Goal: Task Accomplishment & Management: Manage account settings

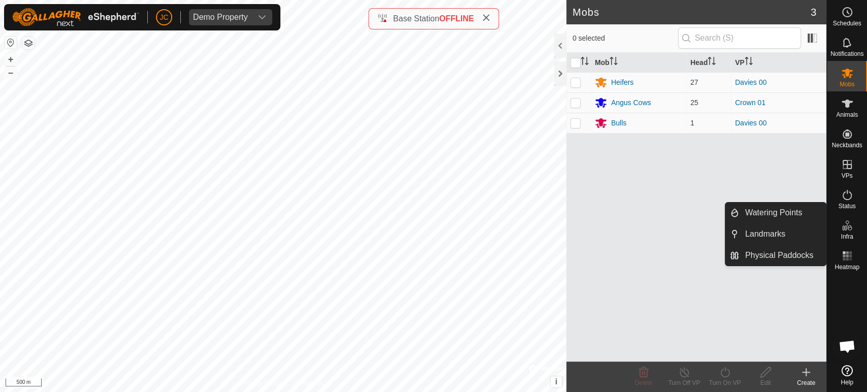
click at [847, 234] on span "Infra" at bounding box center [847, 237] width 12 height 6
click at [804, 219] on link "Watering Points" at bounding box center [782, 213] width 87 height 20
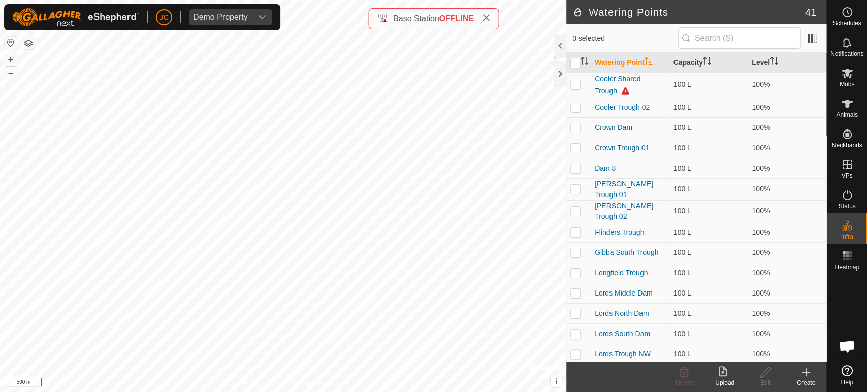
click at [802, 369] on icon at bounding box center [806, 372] width 12 height 12
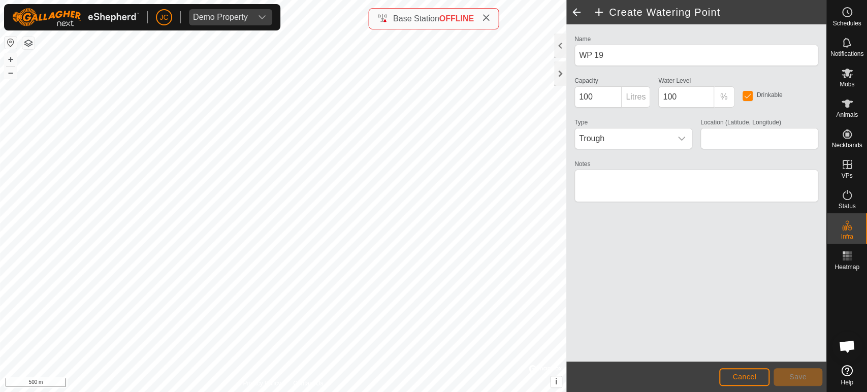
type input "-21.913277, 147.684167"
click at [792, 375] on span "Save" at bounding box center [798, 377] width 17 height 8
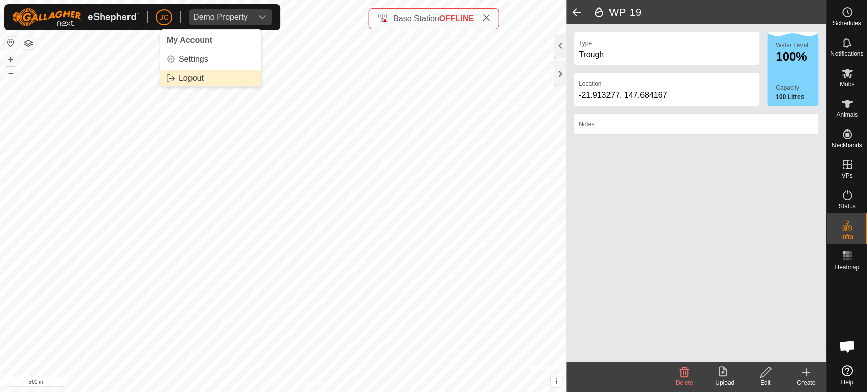
click at [184, 76] on link "Logout" at bounding box center [211, 78] width 101 height 16
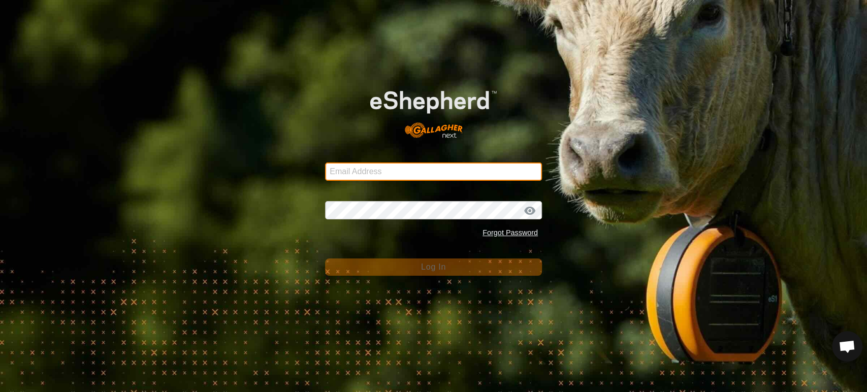
type input "[EMAIL_ADDRESS][PERSON_NAME][PERSON_NAME][DOMAIN_NAME]"
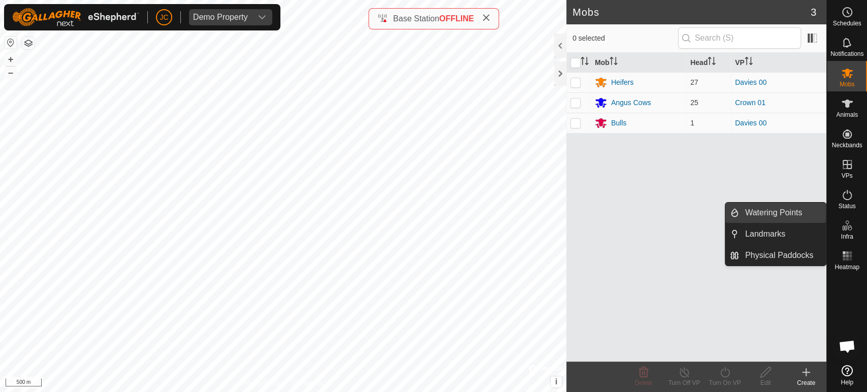
click at [783, 214] on link "Watering Points" at bounding box center [782, 213] width 87 height 20
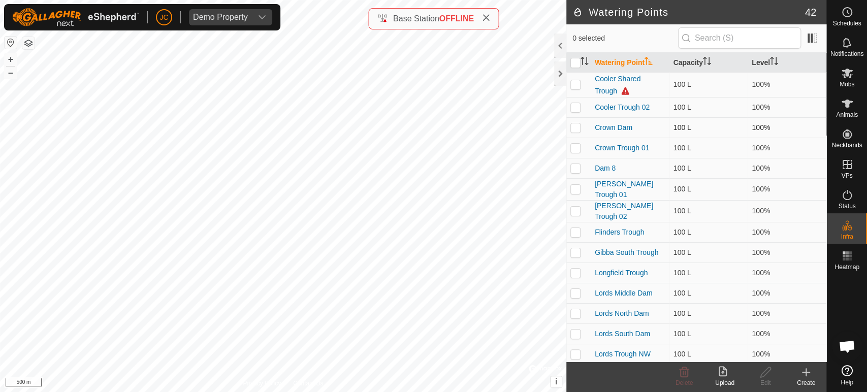
click at [577, 133] on td at bounding box center [579, 127] width 24 height 20
checkbox input "true"
click at [762, 380] on div "Edit" at bounding box center [765, 377] width 41 height 30
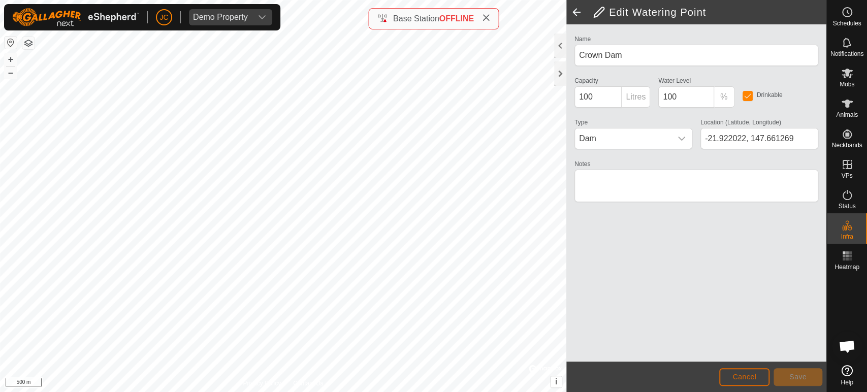
click at [751, 378] on span "Cancel" at bounding box center [745, 377] width 24 height 8
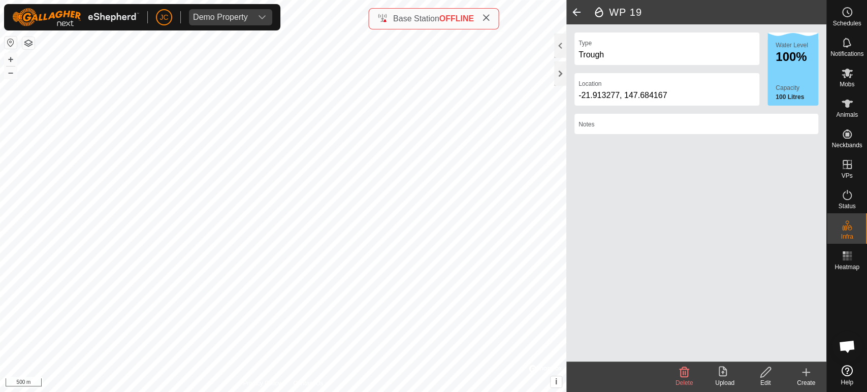
click at [781, 379] on div "Edit" at bounding box center [765, 383] width 41 height 9
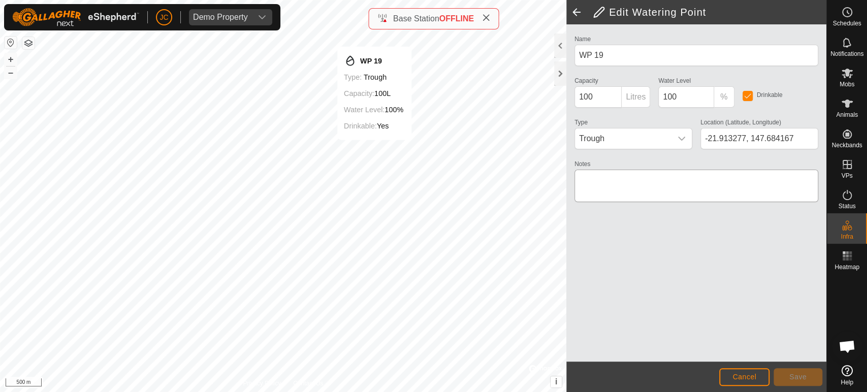
type input "-21.910086, 147.685194"
click at [808, 381] on button "Save" at bounding box center [798, 377] width 49 height 18
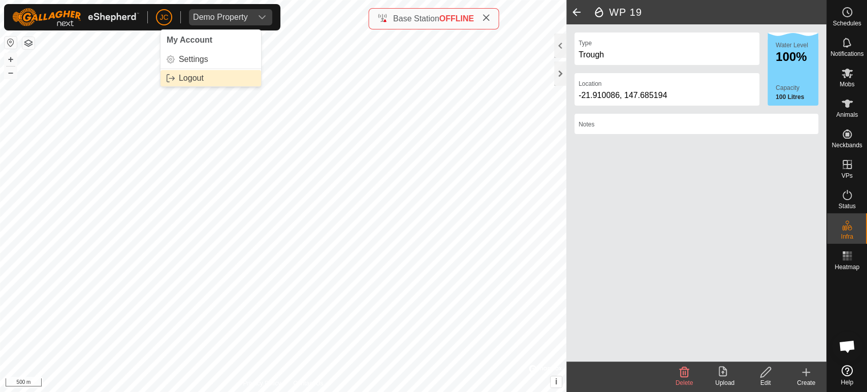
click at [192, 80] on link "Logout" at bounding box center [211, 78] width 101 height 16
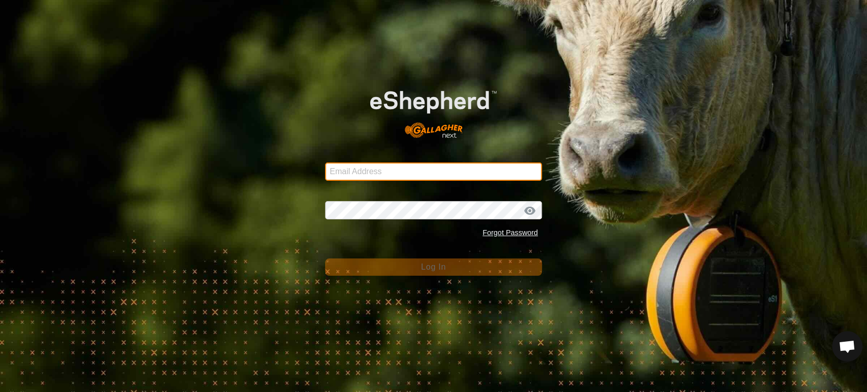
type input "[EMAIL_ADDRESS][PERSON_NAME][PERSON_NAME][DOMAIN_NAME]"
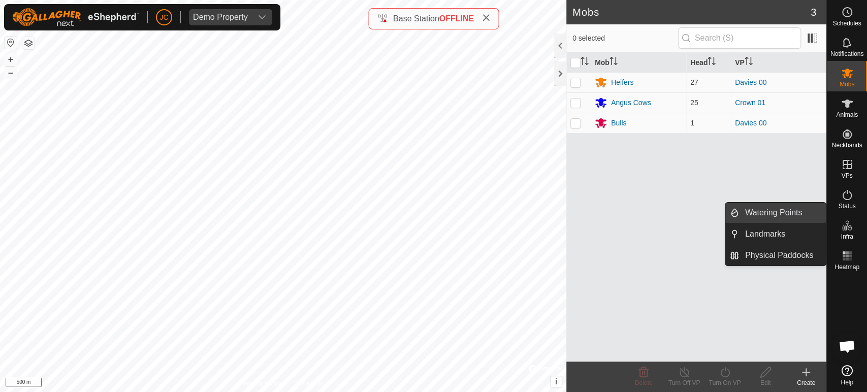
click at [772, 209] on link "Watering Points" at bounding box center [782, 213] width 87 height 20
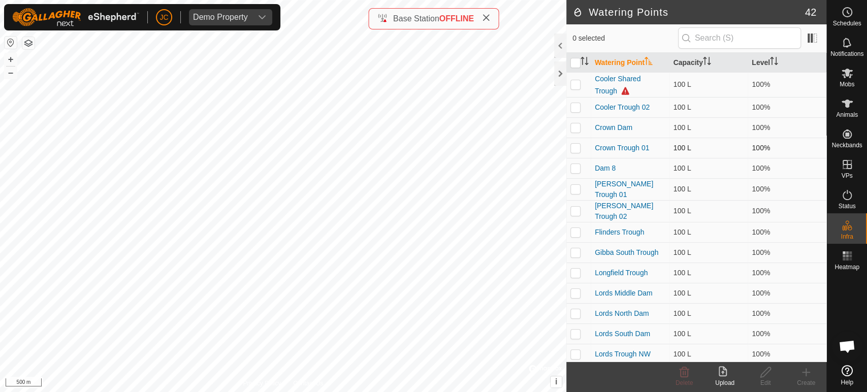
click at [575, 151] on p-checkbox at bounding box center [576, 148] width 10 height 8
checkbox input "true"
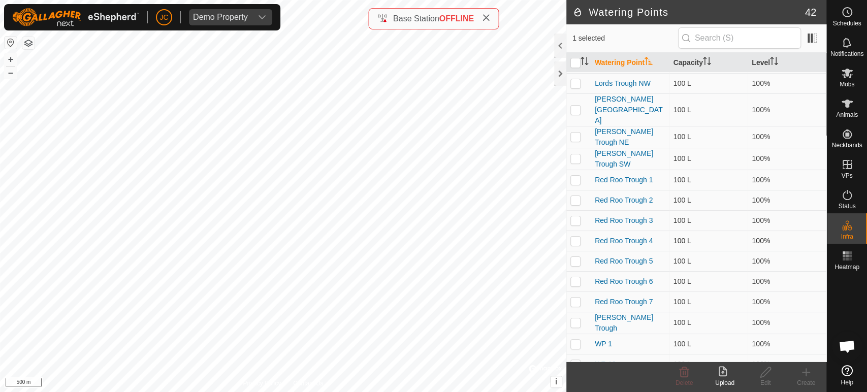
click at [578, 237] on p-checkbox at bounding box center [576, 241] width 10 height 8
checkbox input "true"
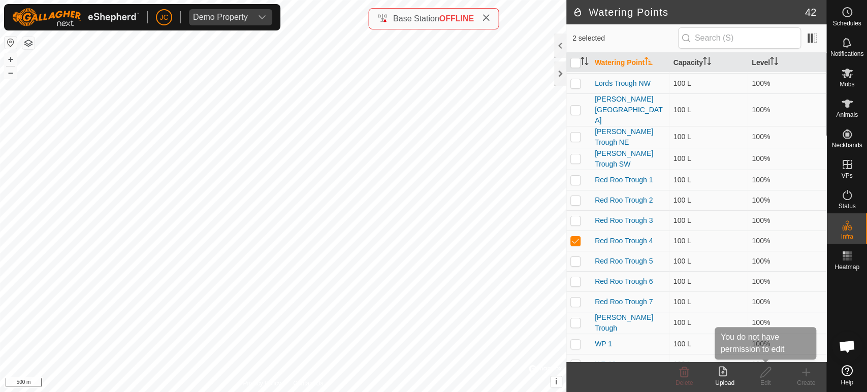
click at [768, 377] on icon at bounding box center [766, 372] width 13 height 12
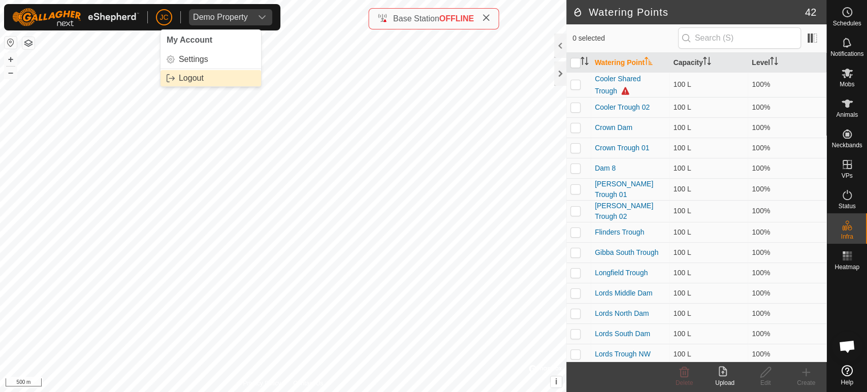
click at [191, 85] on link "Logout" at bounding box center [211, 78] width 101 height 16
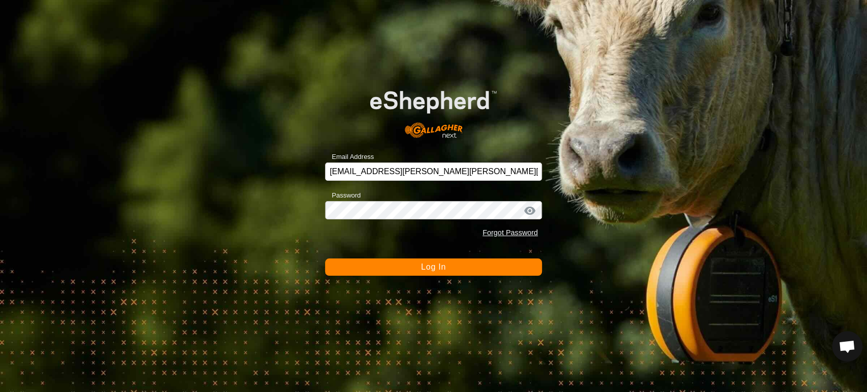
drag, startPoint x: 358, startPoint y: 273, endPoint x: 123, endPoint y: 203, distance: 245.2
click at [84, 220] on div "Email Address jop.palomares@gallagher.com Password Forgot Password Log In" at bounding box center [433, 196] width 867 height 392
type input "joppalomares@gmail.com"
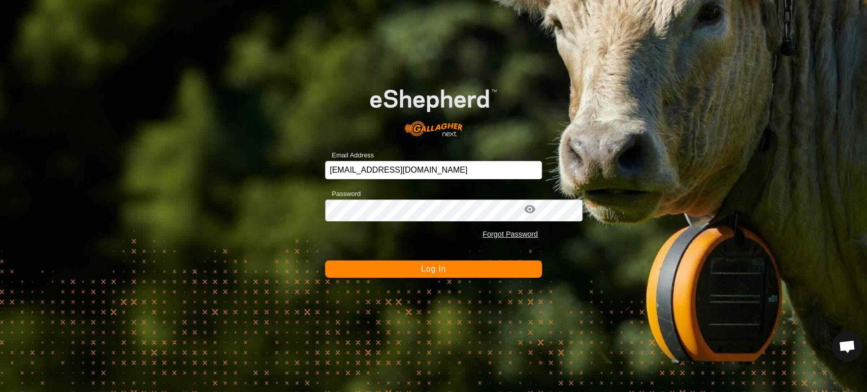
click at [392, 270] on button "Log In" at bounding box center [433, 269] width 217 height 17
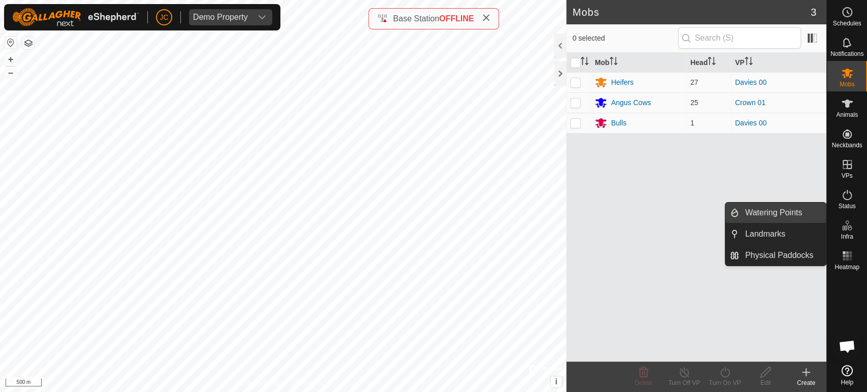
click at [790, 213] on link "Watering Points" at bounding box center [782, 213] width 87 height 20
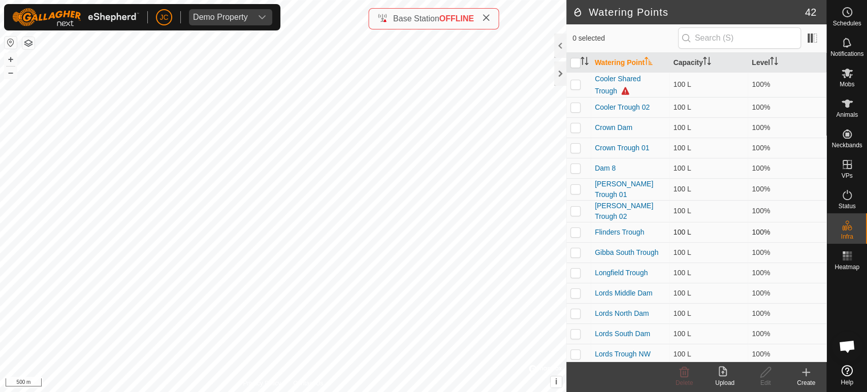
click at [580, 223] on td at bounding box center [579, 232] width 24 height 20
checkbox input "true"
click at [766, 378] on icon at bounding box center [766, 372] width 13 height 12
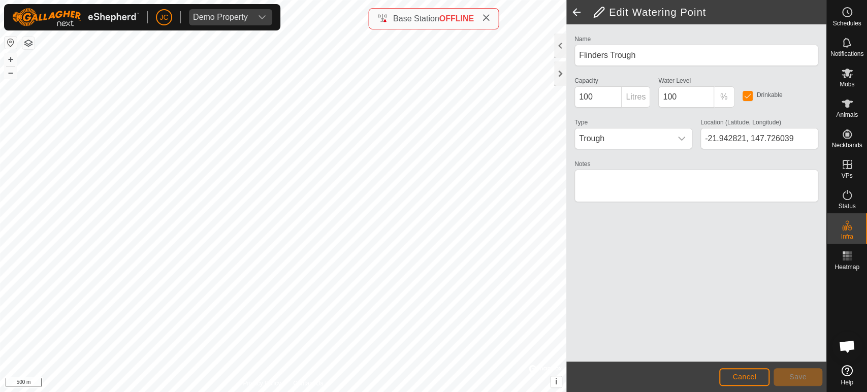
click at [549, 392] on div at bounding box center [283, 196] width 567 height 392
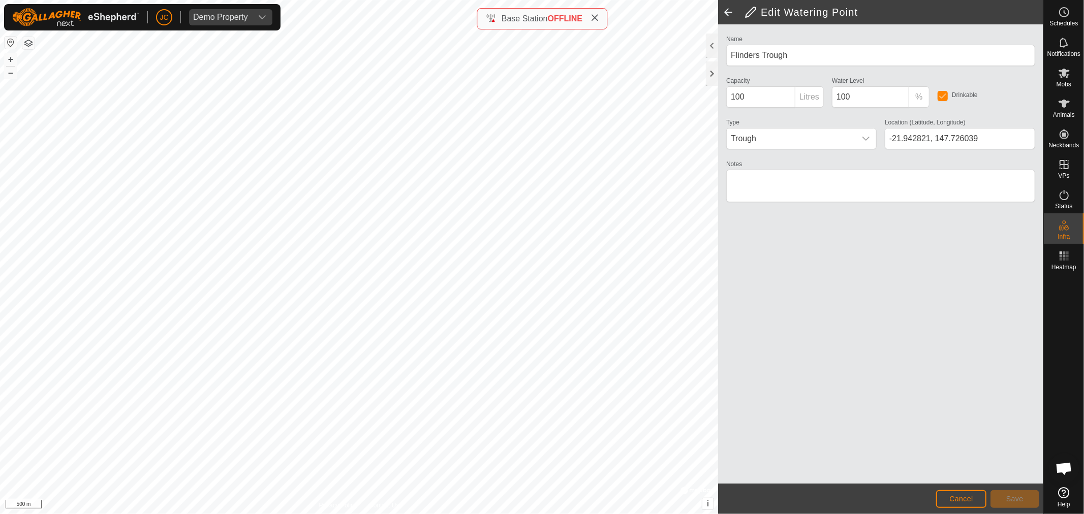
drag, startPoint x: 836, startPoint y: 277, endPoint x: 733, endPoint y: 272, distance: 103.3
click at [836, 277] on div "Name Flinders Trough Capacity 100 Litres Water Level 100 % Drinkable Type Troug…" at bounding box center [880, 253] width 325 height 459
click at [961, 502] on span "Cancel" at bounding box center [961, 499] width 24 height 8
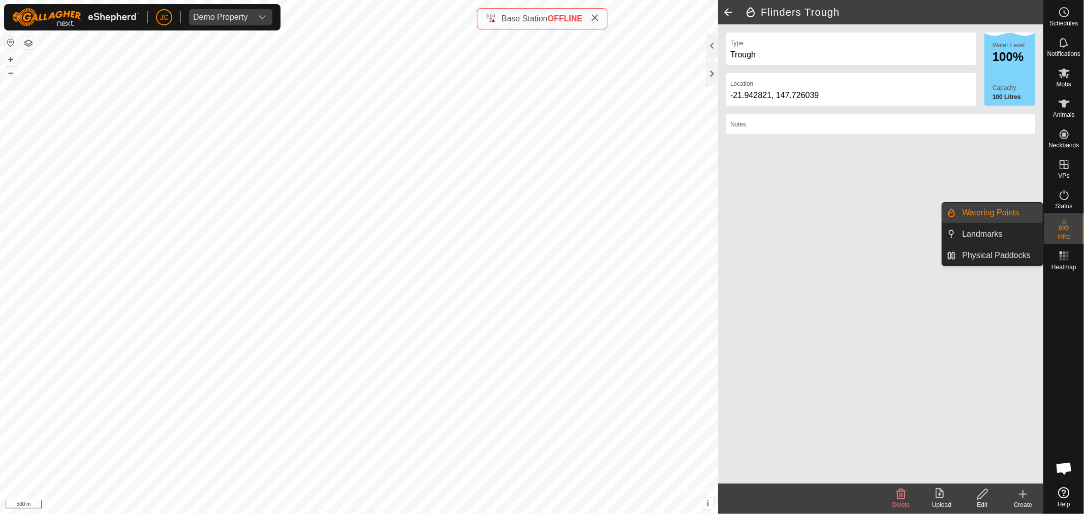
click at [1003, 216] on link "Watering Points" at bounding box center [999, 213] width 87 height 20
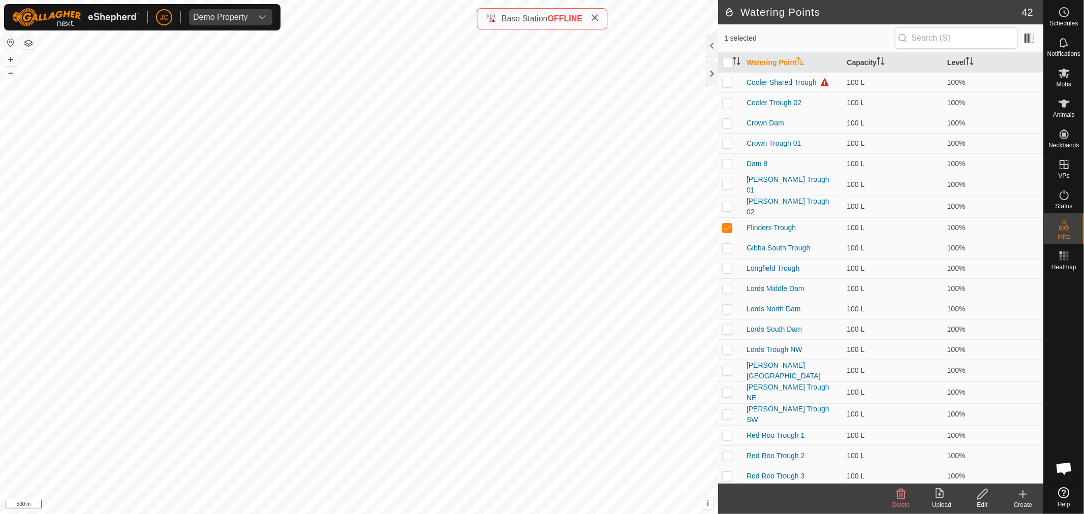
click at [986, 497] on icon at bounding box center [982, 494] width 13 height 12
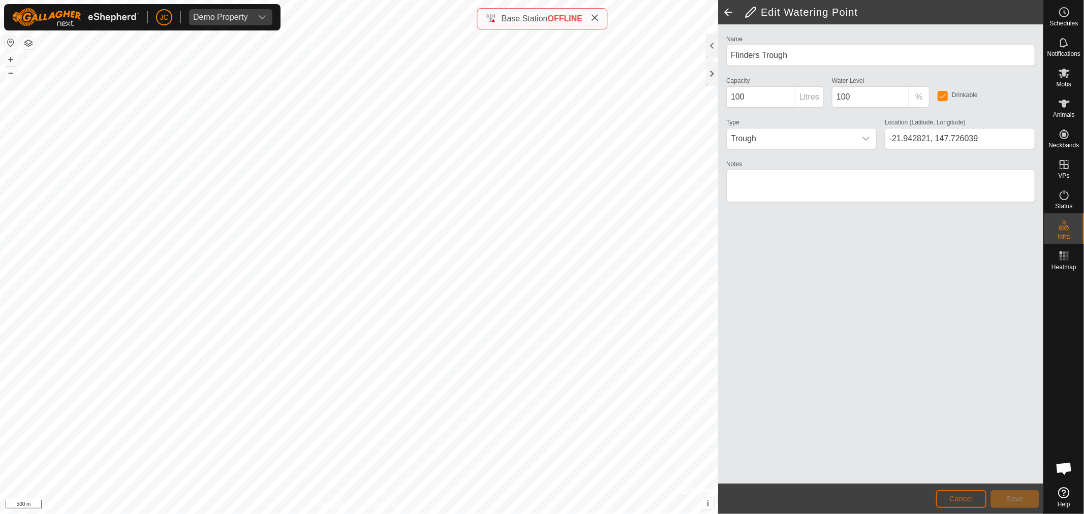
click at [959, 495] on span "Cancel" at bounding box center [961, 499] width 24 height 8
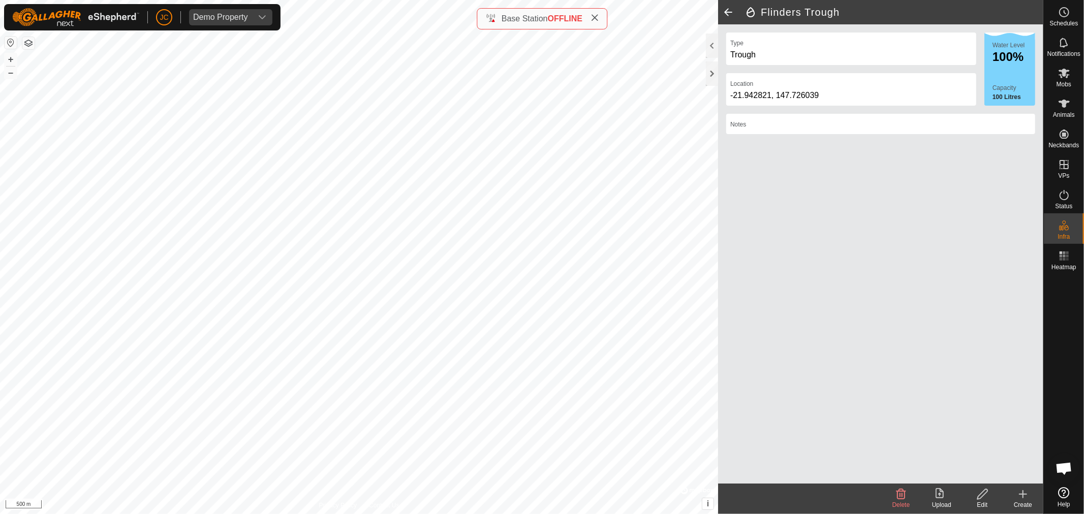
click at [734, 17] on span at bounding box center [728, 12] width 20 height 24
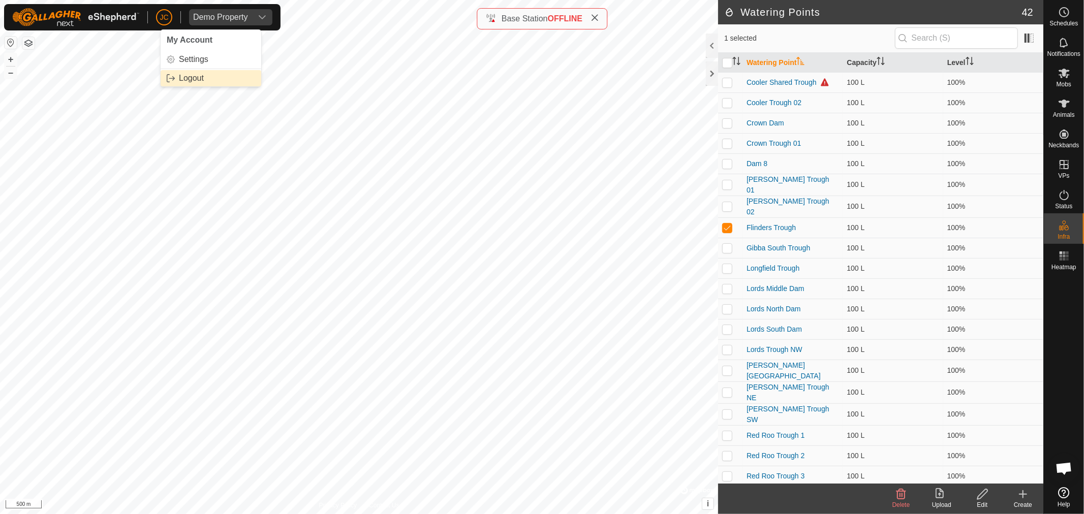
click at [186, 79] on link "Logout" at bounding box center [211, 78] width 101 height 16
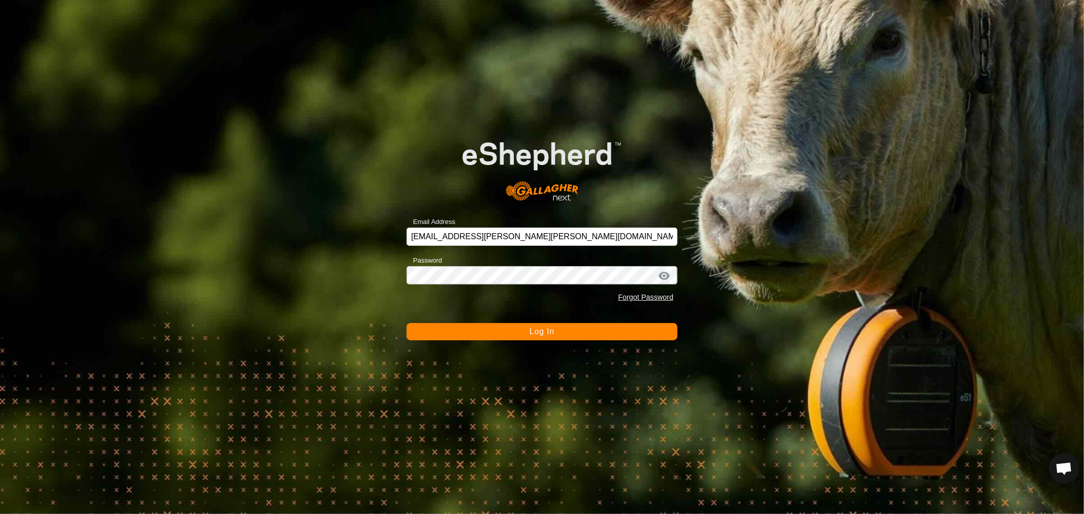
type input "[EMAIL_ADDRESS][DOMAIN_NAME]"
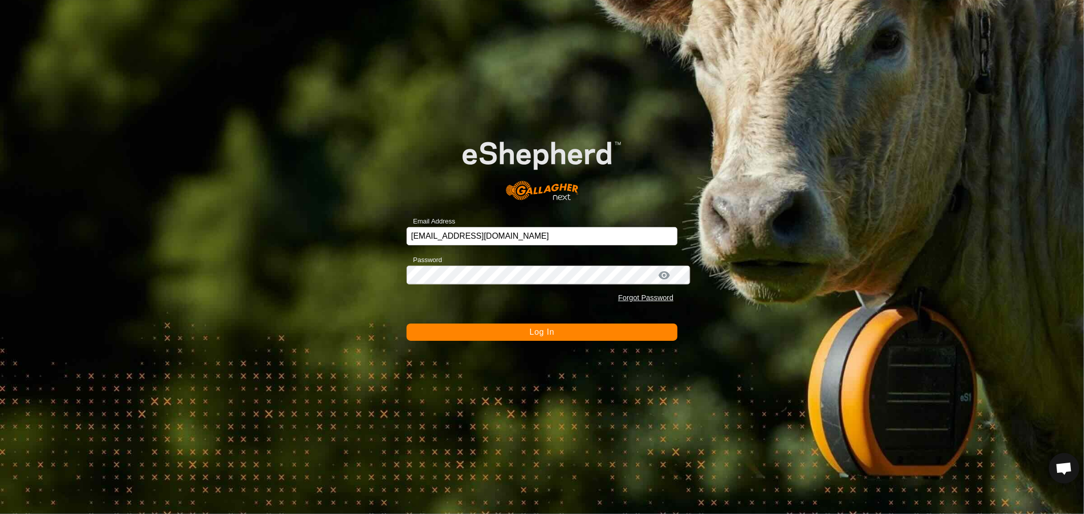
click at [526, 327] on button "Log In" at bounding box center [542, 332] width 271 height 17
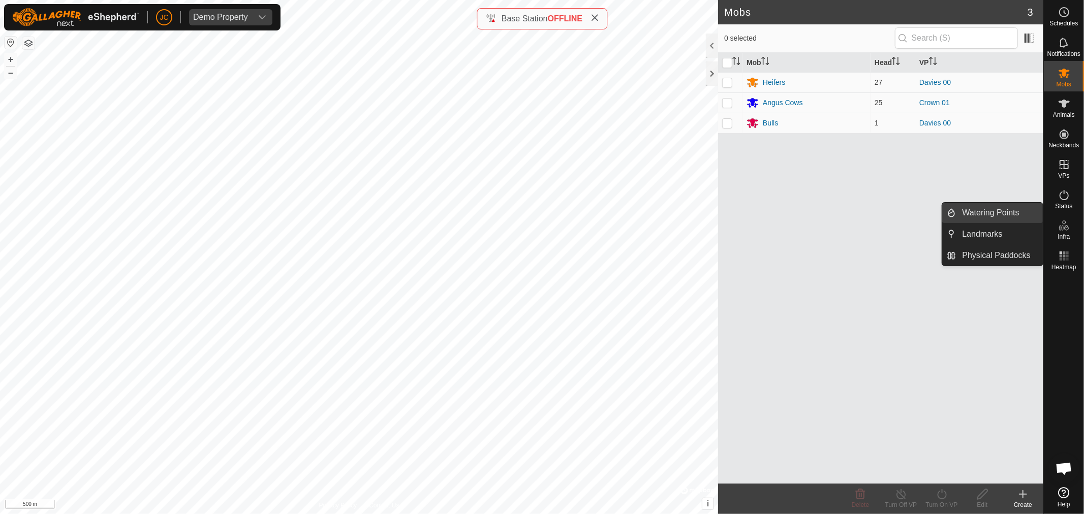
drag, startPoint x: 992, startPoint y: 209, endPoint x: 961, endPoint y: 222, distance: 34.0
click at [992, 209] on link "Watering Points" at bounding box center [999, 213] width 87 height 20
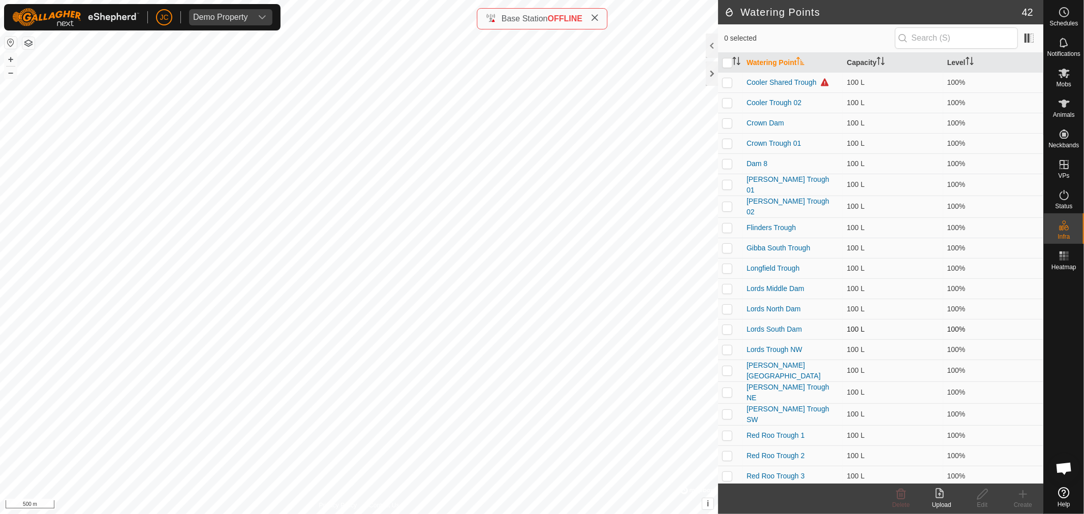
click at [729, 322] on td at bounding box center [730, 329] width 24 height 20
checkbox input "true"
